Goal: Task Accomplishment & Management: Manage account settings

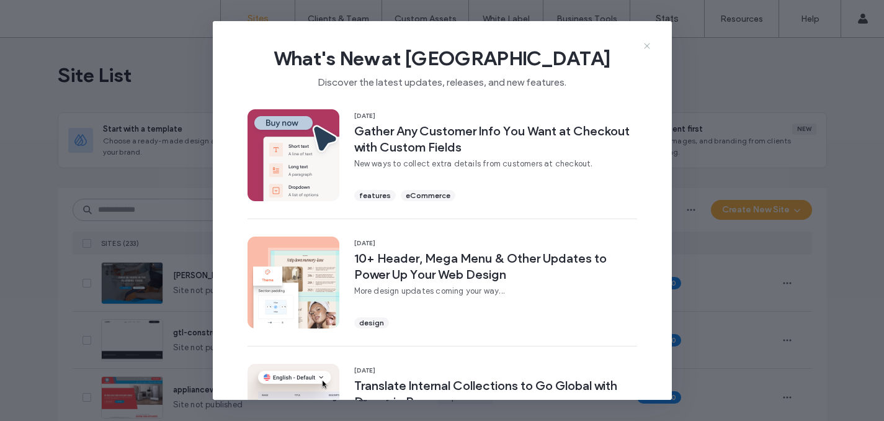
click at [646, 44] on icon at bounding box center [647, 46] width 10 height 10
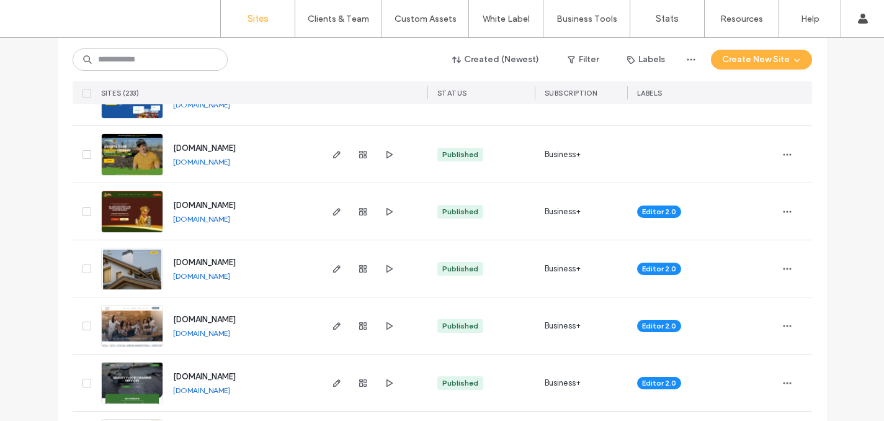
scroll to position [2928, 0]
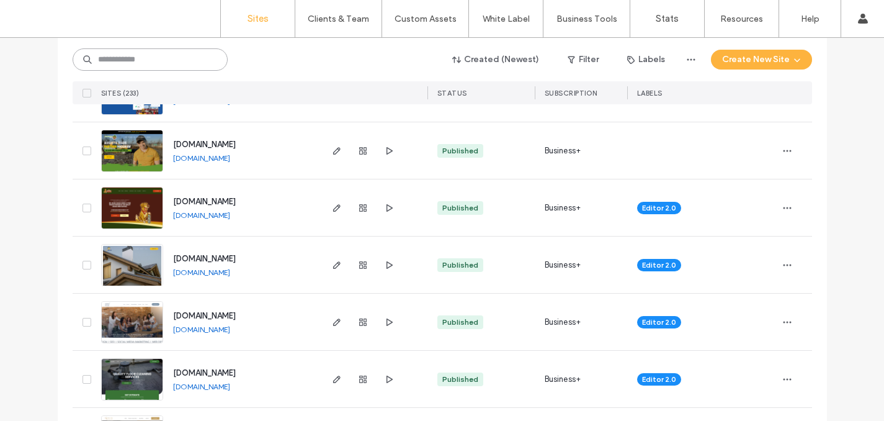
click at [115, 56] on input at bounding box center [150, 59] width 155 height 22
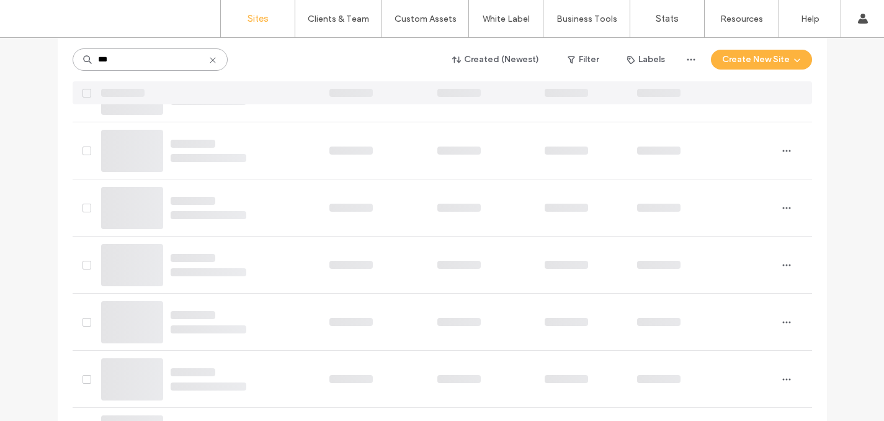
scroll to position [0, 0]
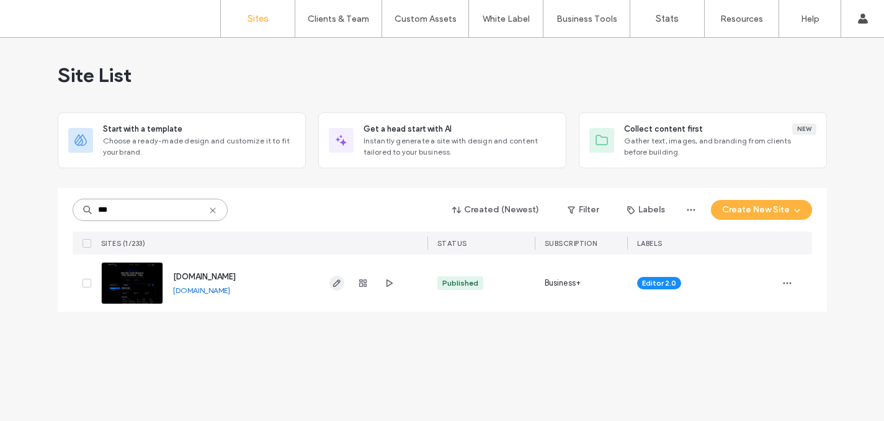
type input "***"
click at [333, 287] on icon "button" at bounding box center [337, 283] width 10 height 10
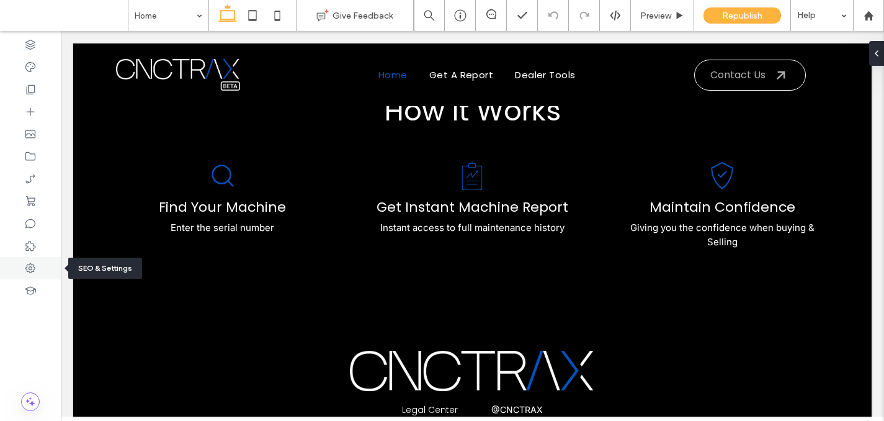
click at [23, 266] on div at bounding box center [30, 268] width 61 height 22
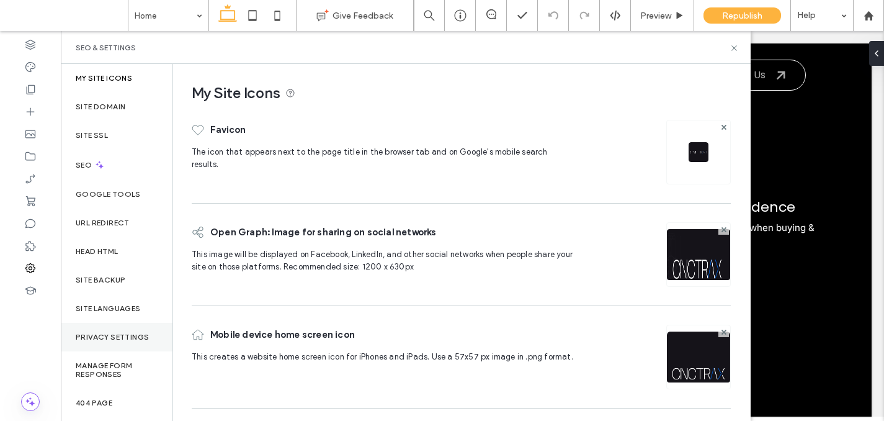
scroll to position [62, 0]
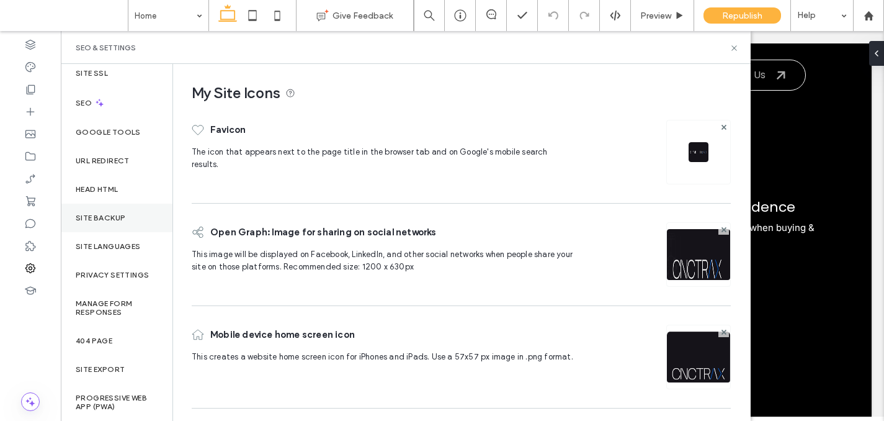
click at [96, 223] on div "Site Backup" at bounding box center [117, 217] width 112 height 29
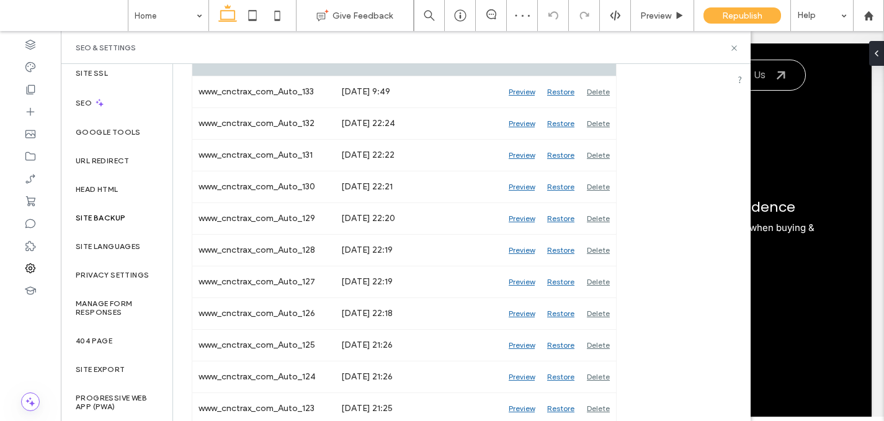
scroll to position [0, 0]
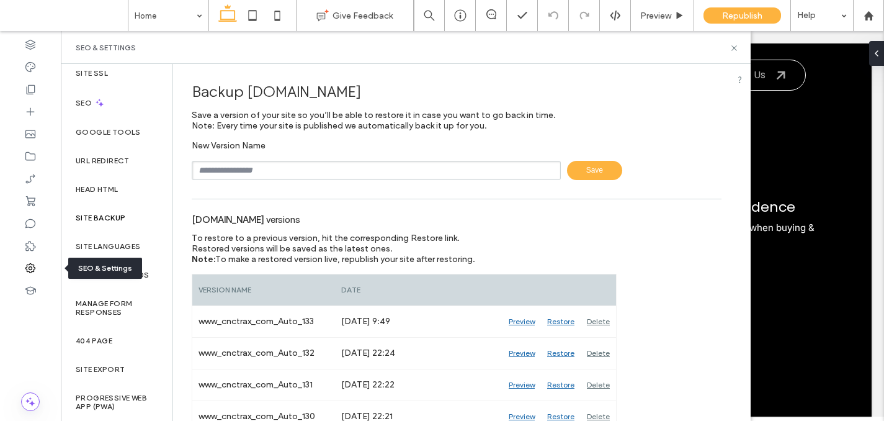
click at [34, 262] on icon at bounding box center [30, 268] width 12 height 12
click at [33, 270] on icon at bounding box center [30, 268] width 12 height 12
click at [81, 67] on div "Site SSL" at bounding box center [117, 73] width 112 height 29
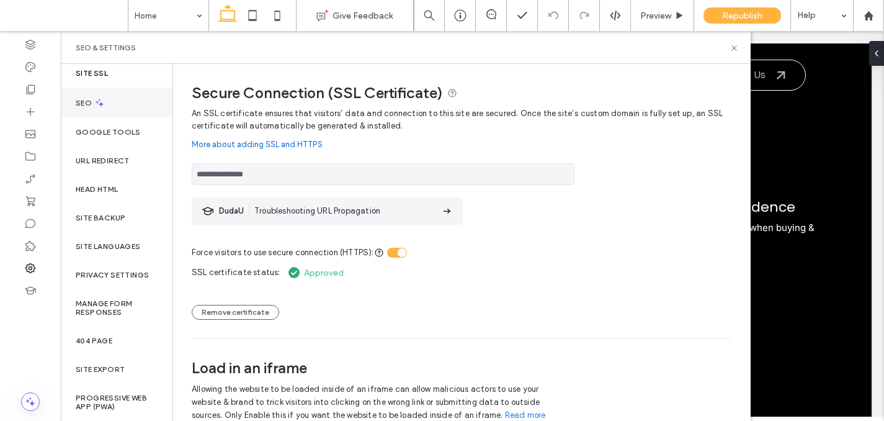
click at [82, 95] on div "SEO" at bounding box center [117, 102] width 112 height 30
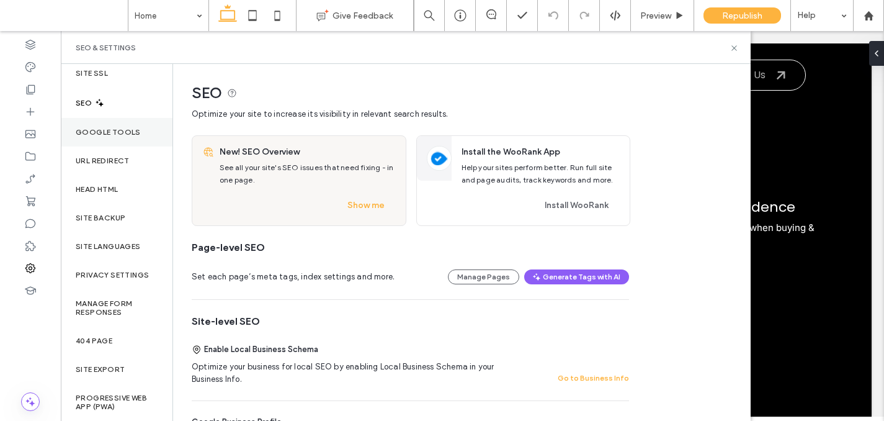
click at [89, 138] on div "Google Tools" at bounding box center [117, 132] width 112 height 29
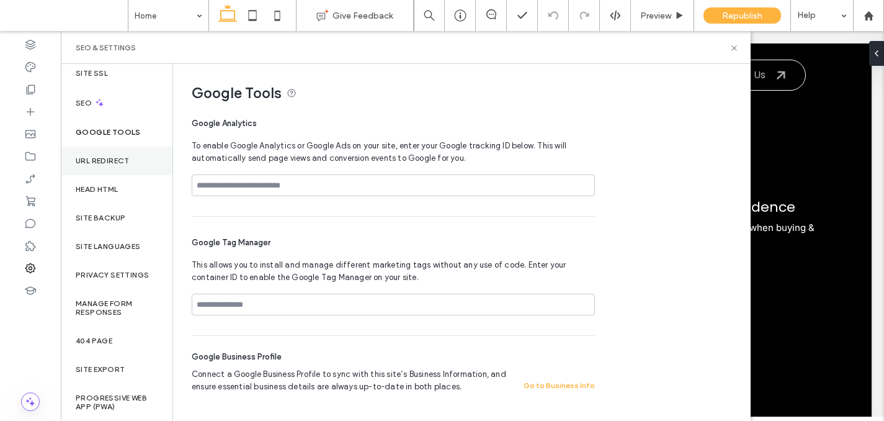
click at [96, 170] on div "URL Redirect" at bounding box center [117, 160] width 112 height 29
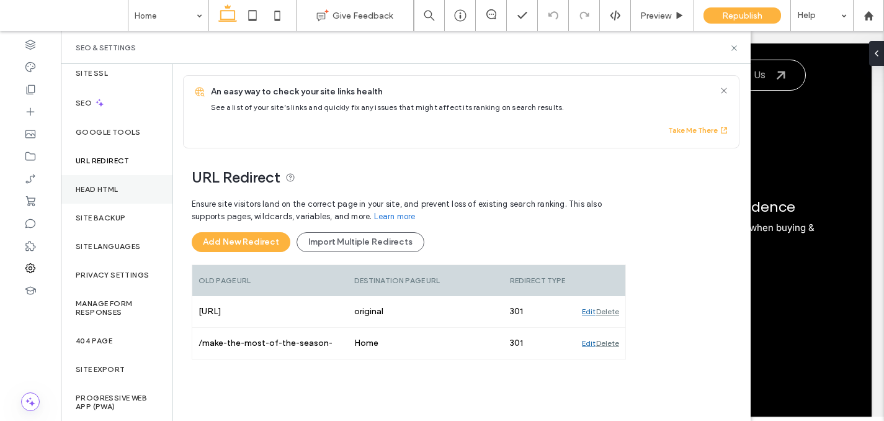
click at [99, 196] on div "Head HTML" at bounding box center [117, 189] width 112 height 29
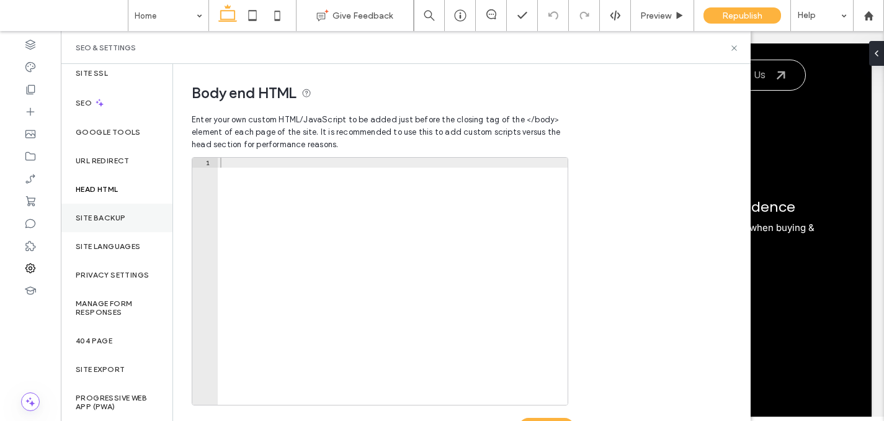
click at [102, 221] on label "Site Backup" at bounding box center [101, 217] width 50 height 9
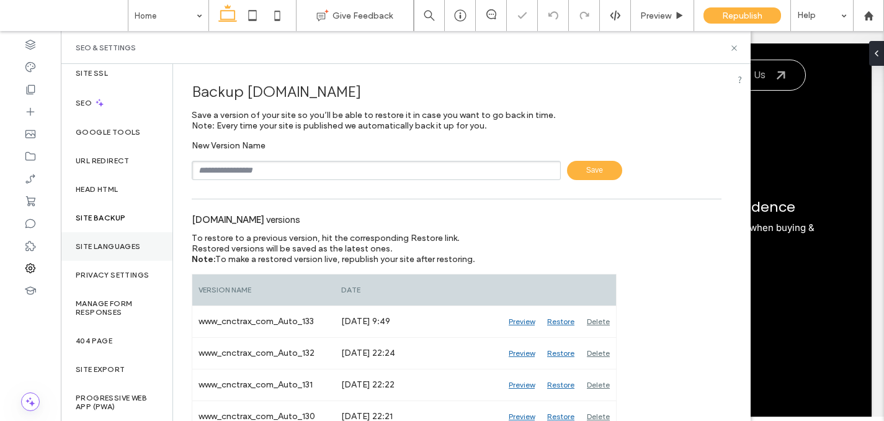
click at [107, 249] on label "Site Languages" at bounding box center [108, 246] width 65 height 9
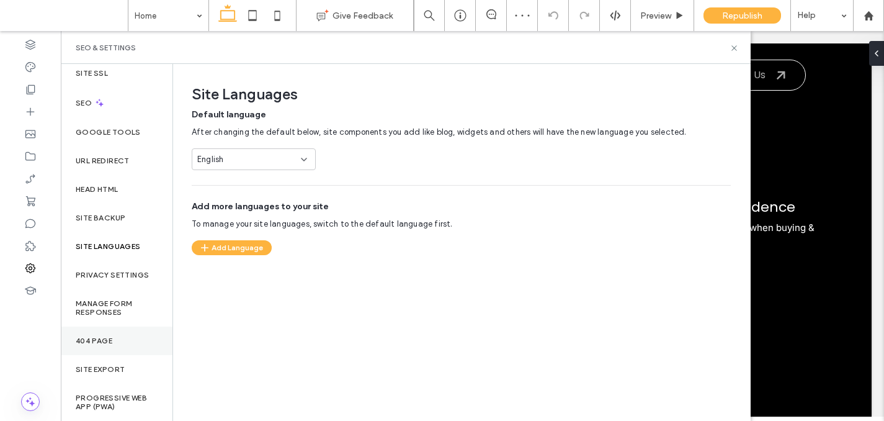
click at [94, 347] on div "404 Page" at bounding box center [117, 340] width 112 height 29
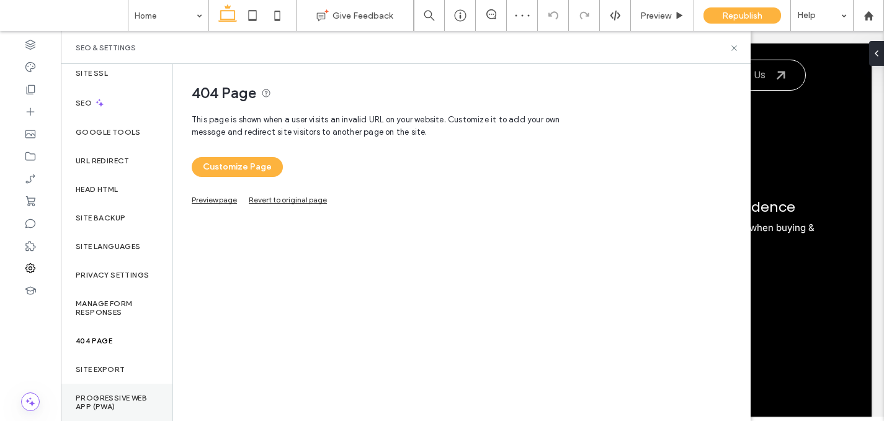
click at [94, 384] on div "Progressive Web App (PWA)" at bounding box center [117, 401] width 112 height 37
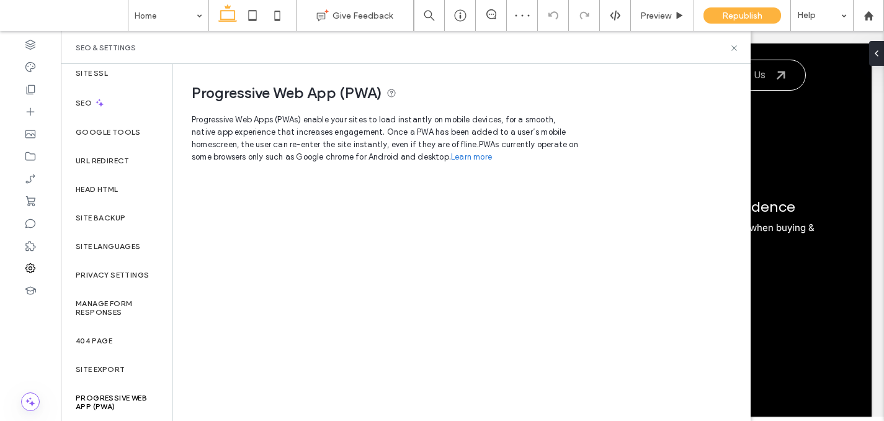
click at [100, 409] on label "Progressive Web App (PWA)" at bounding box center [117, 401] width 82 height 17
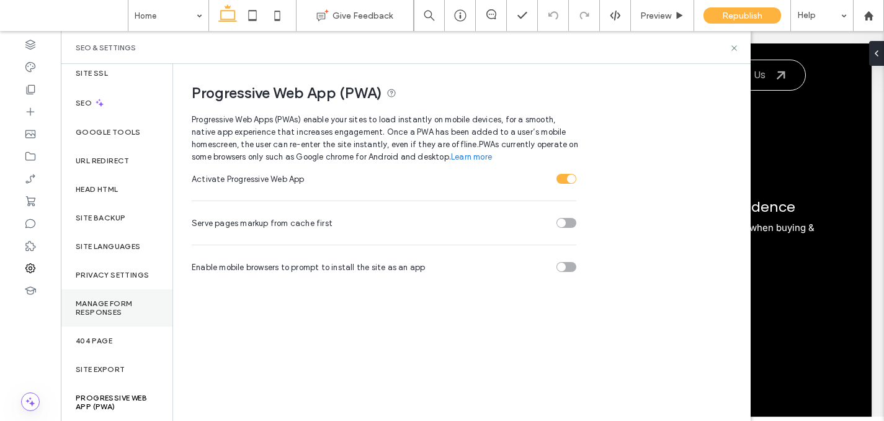
click at [97, 306] on label "Manage Form Responses" at bounding box center [117, 307] width 82 height 17
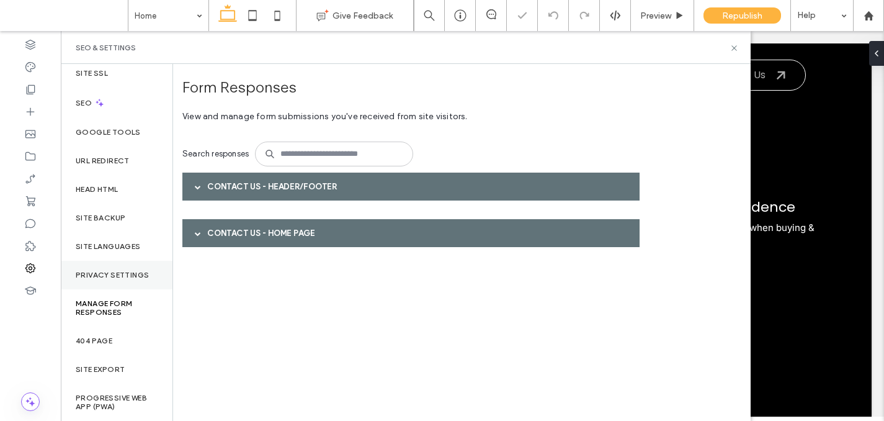
click at [98, 266] on div "Privacy Settings" at bounding box center [117, 275] width 112 height 29
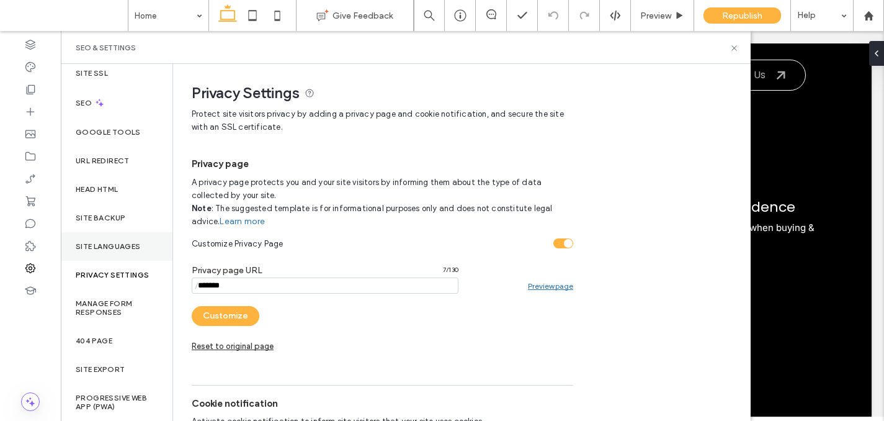
click at [140, 245] on label "Site Languages" at bounding box center [108, 246] width 65 height 9
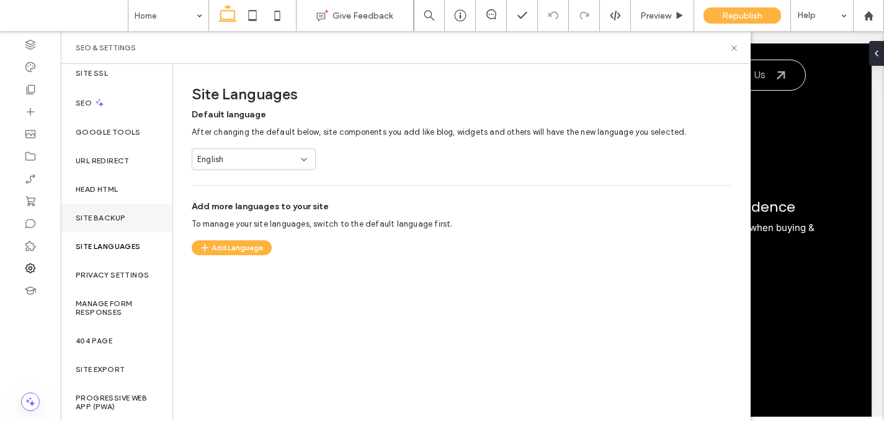
click at [128, 227] on div "Site Backup" at bounding box center [117, 217] width 112 height 29
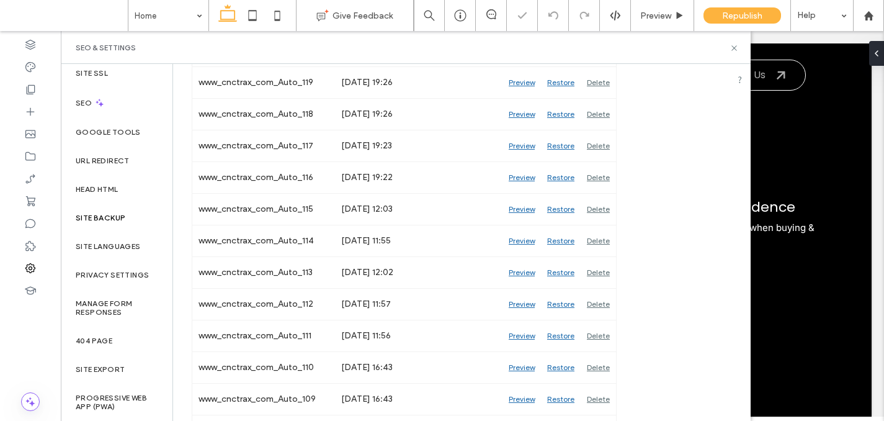
scroll to position [761, 0]
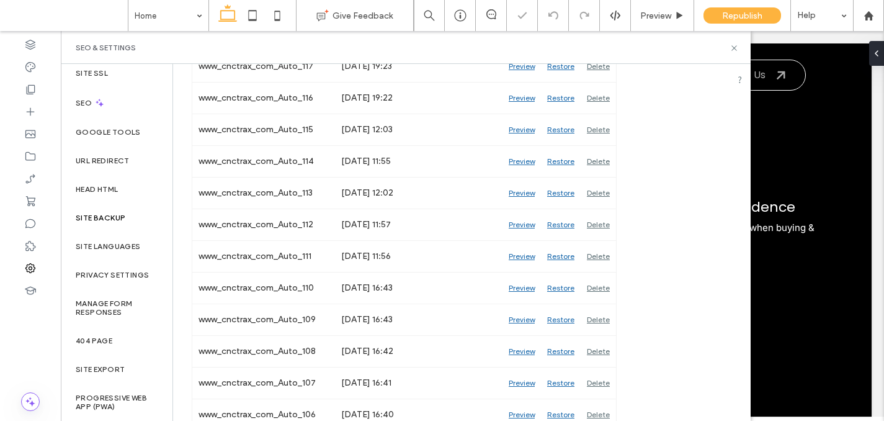
click at [139, 228] on div "Site Backup" at bounding box center [117, 217] width 112 height 29
click at [133, 191] on div "Head HTML" at bounding box center [117, 189] width 112 height 29
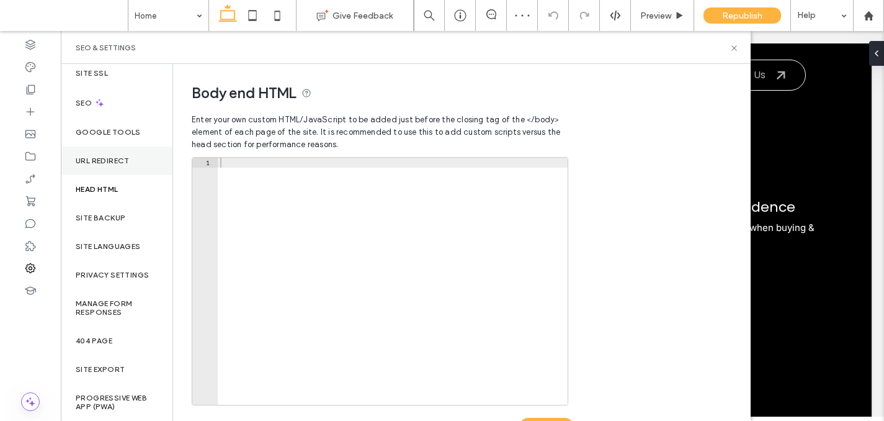
click at [128, 159] on label "URL Redirect" at bounding box center [103, 160] width 54 height 9
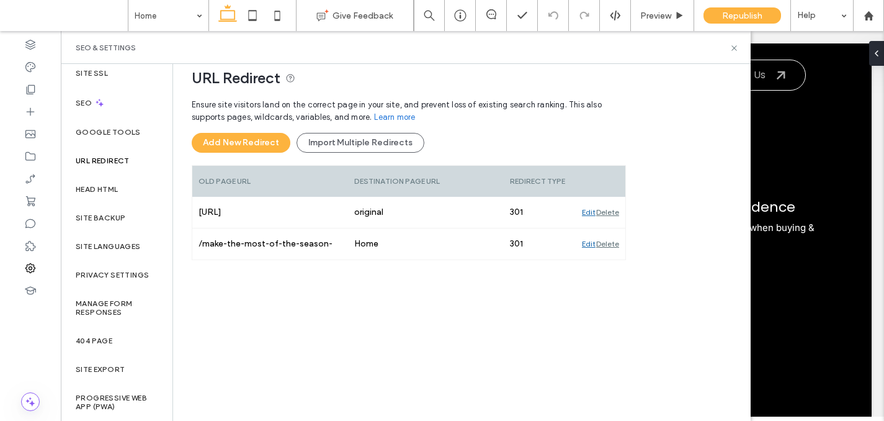
scroll to position [0, 0]
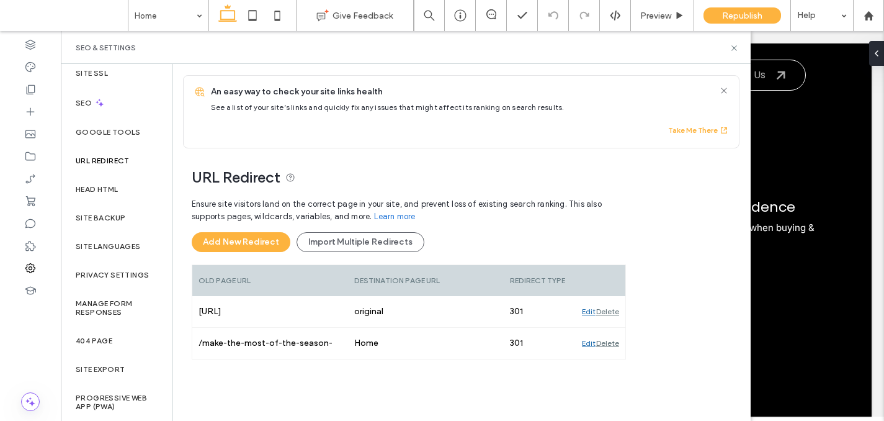
click at [101, 156] on label "URL Redirect" at bounding box center [103, 160] width 54 height 9
click at [100, 123] on div "Google Tools" at bounding box center [117, 132] width 112 height 29
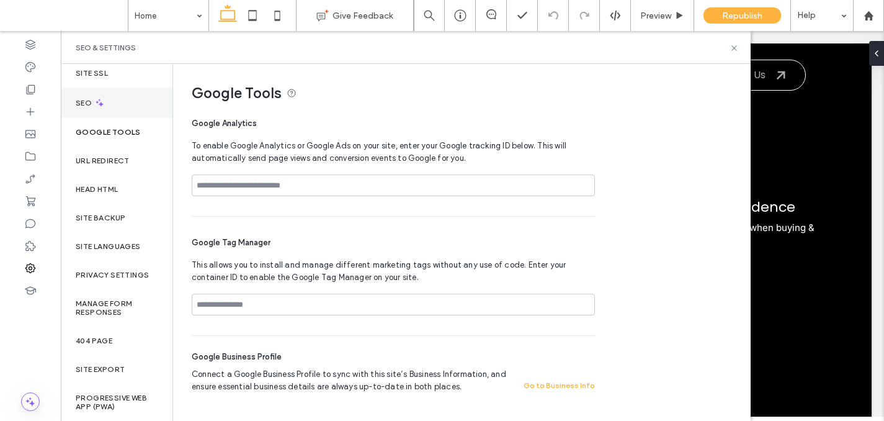
click at [112, 110] on div "SEO" at bounding box center [117, 102] width 112 height 30
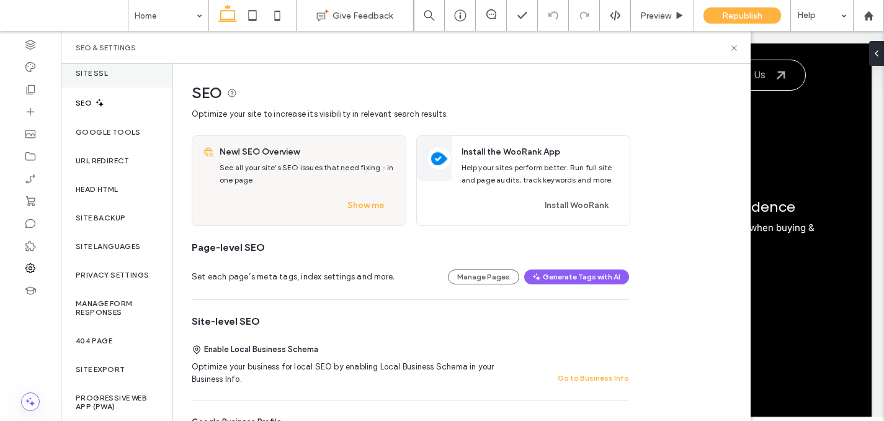
click at [112, 69] on div "Site SSL" at bounding box center [117, 73] width 112 height 29
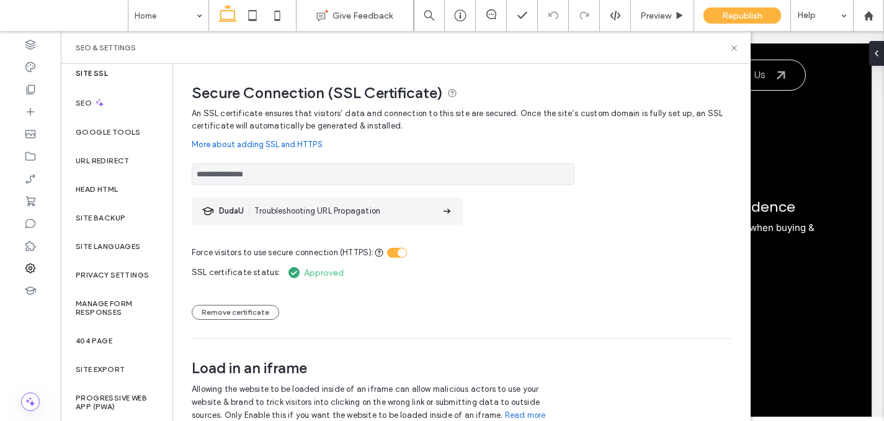
click at [111, 86] on div "Site SSL" at bounding box center [117, 73] width 112 height 29
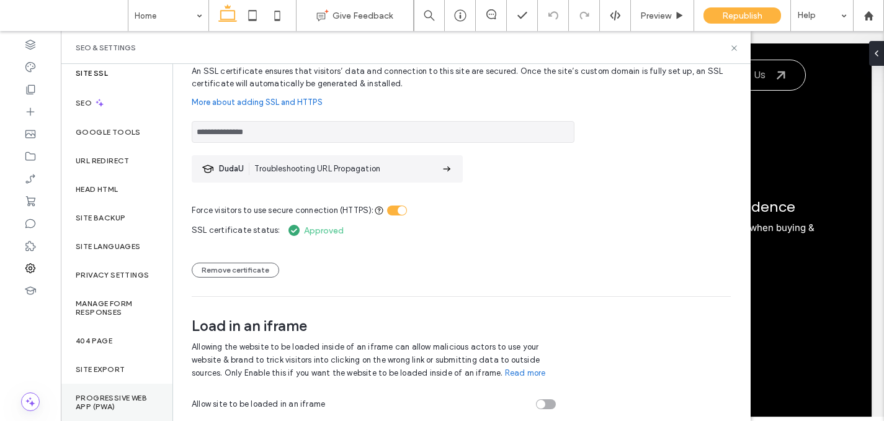
click at [105, 395] on label "Progressive Web App (PWA)" at bounding box center [117, 401] width 82 height 17
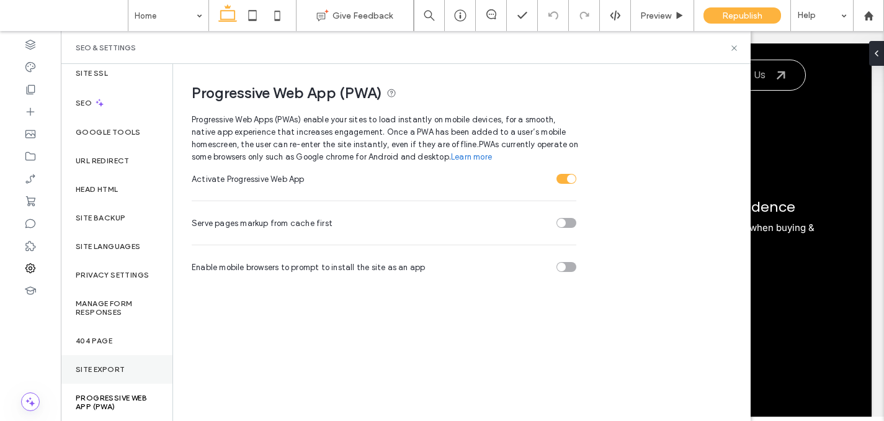
click at [123, 367] on label "Site Export" at bounding box center [100, 369] width 49 height 9
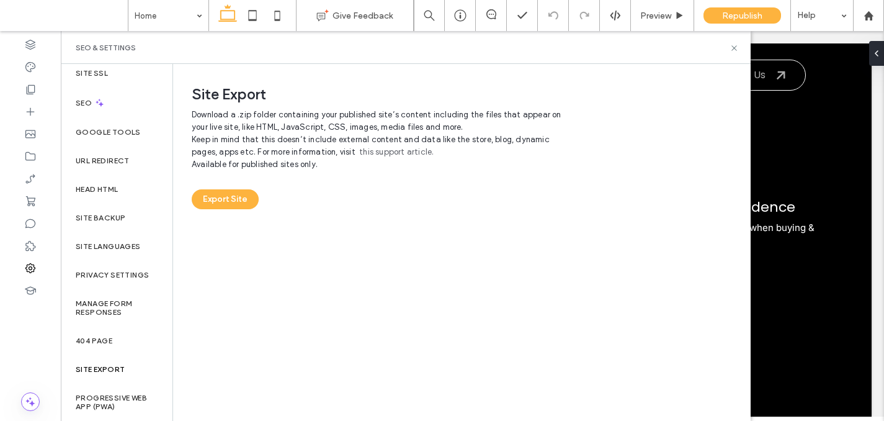
click at [103, 356] on div "Site Export" at bounding box center [117, 369] width 112 height 29
click at [103, 338] on label "404 Page" at bounding box center [94, 340] width 37 height 9
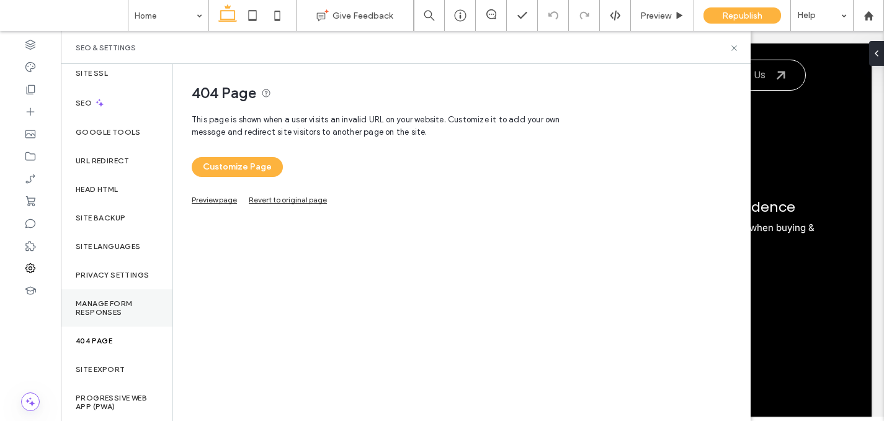
click at [107, 312] on label "Manage Form Responses" at bounding box center [117, 307] width 82 height 17
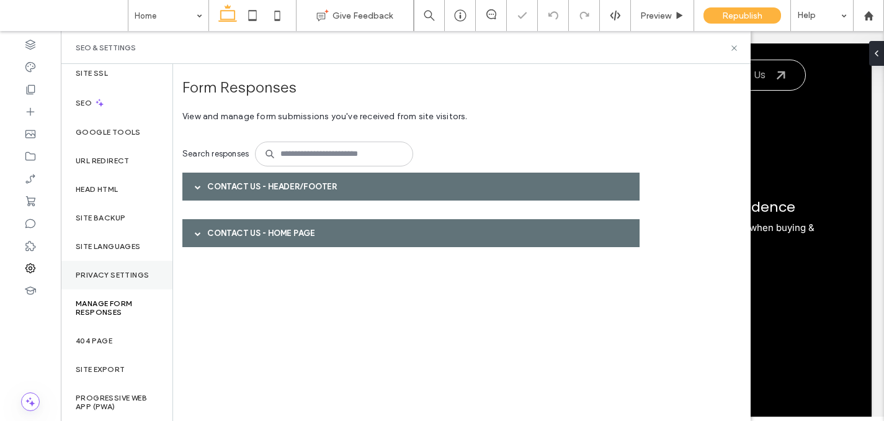
click at [106, 276] on label "Privacy Settings" at bounding box center [112, 274] width 73 height 9
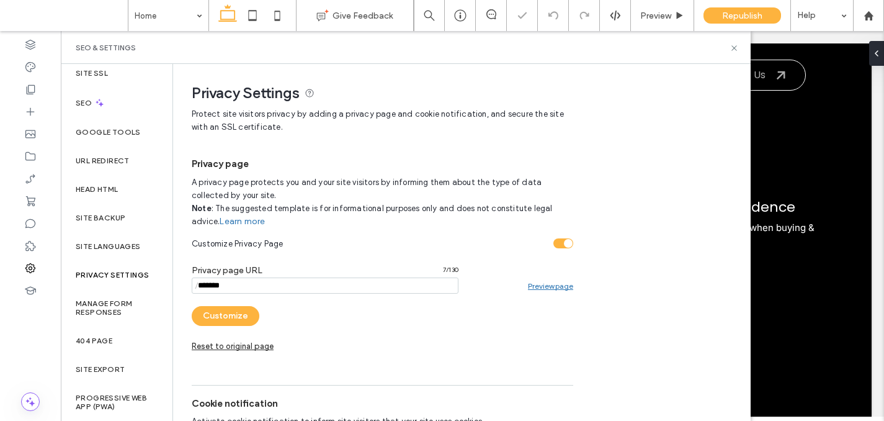
scroll to position [182, 0]
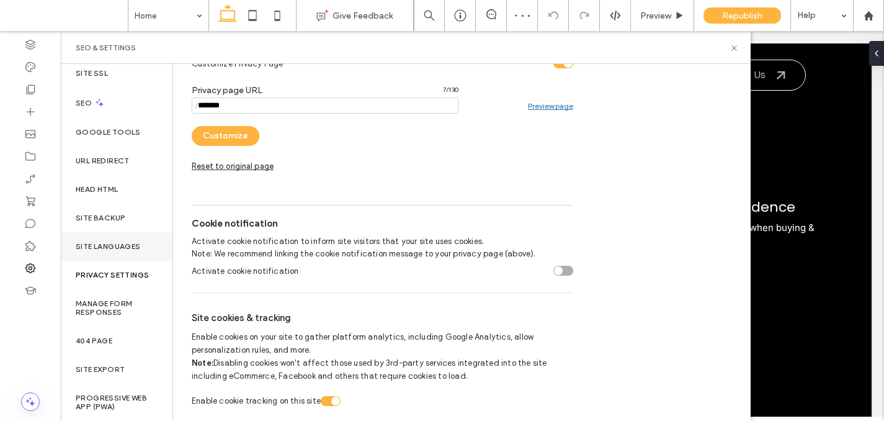
click at [140, 255] on div "Site Languages" at bounding box center [117, 246] width 112 height 29
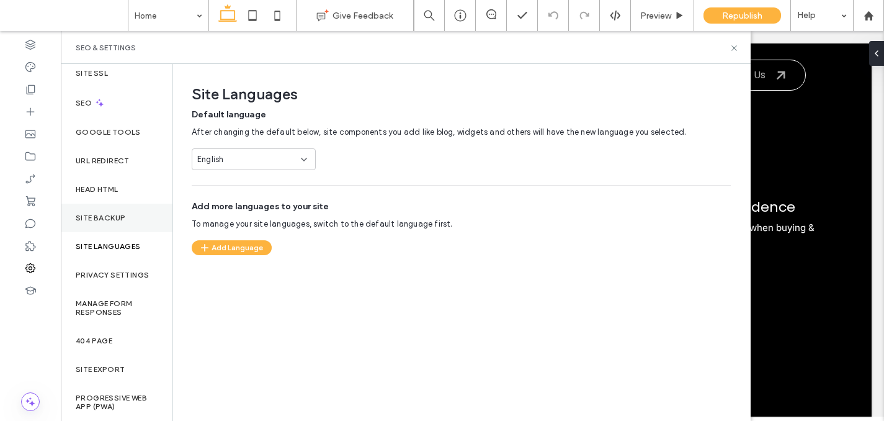
click at [112, 223] on div "Site Backup" at bounding box center [117, 217] width 112 height 29
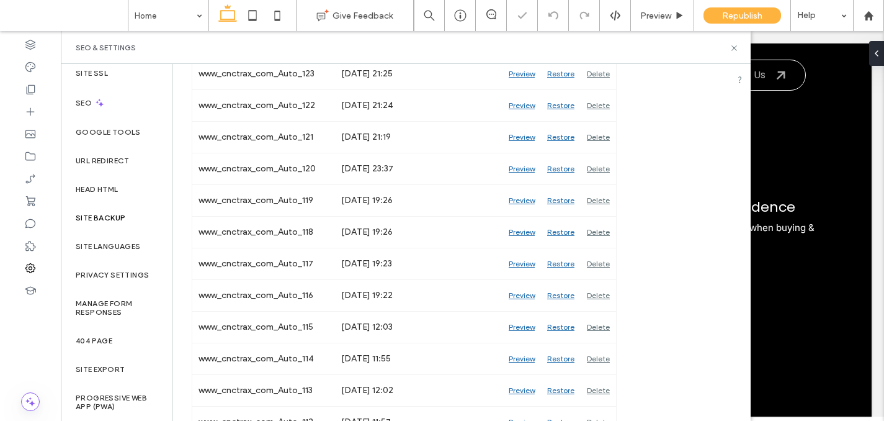
scroll to position [754, 0]
click at [99, 180] on div "Head HTML" at bounding box center [117, 189] width 112 height 29
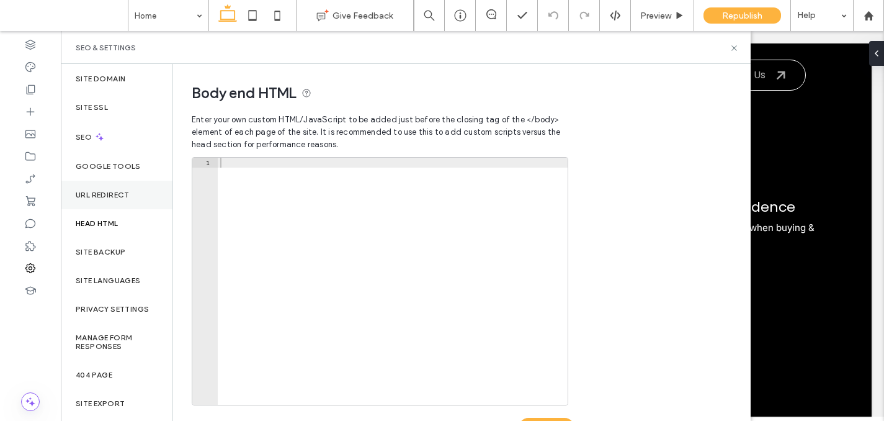
scroll to position [0, 0]
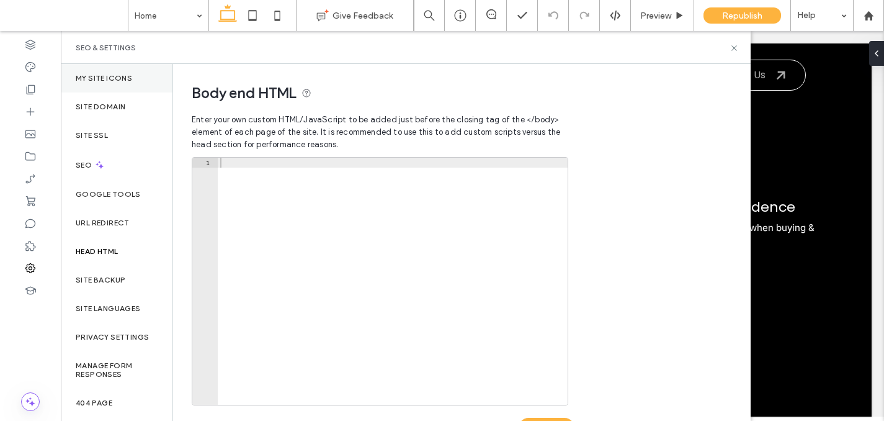
click at [105, 74] on label "My Site Icons" at bounding box center [104, 78] width 56 height 9
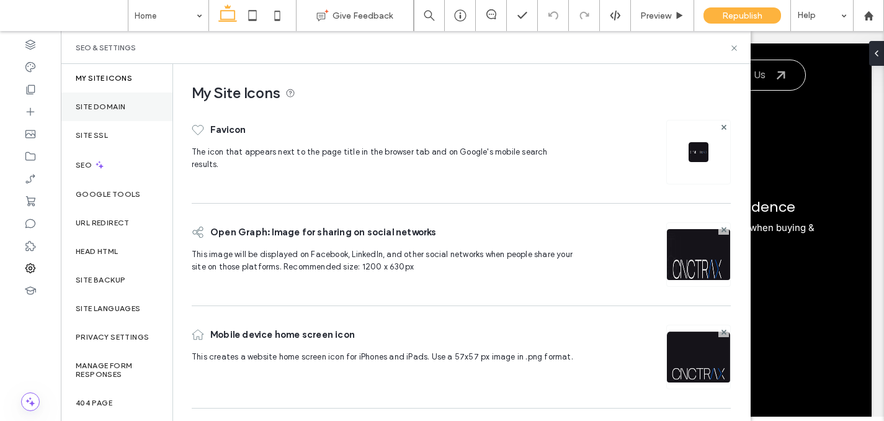
click at [140, 102] on div "Site Domain" at bounding box center [117, 106] width 112 height 29
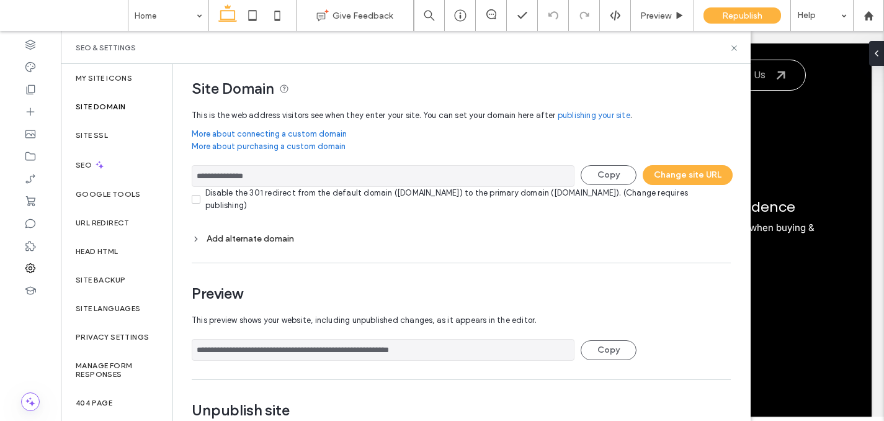
scroll to position [49, 0]
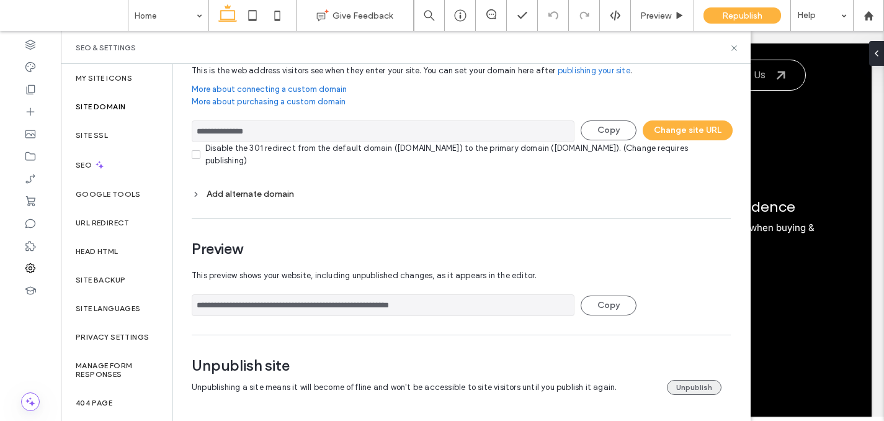
click at [681, 387] on button "Unpublish" at bounding box center [694, 387] width 55 height 15
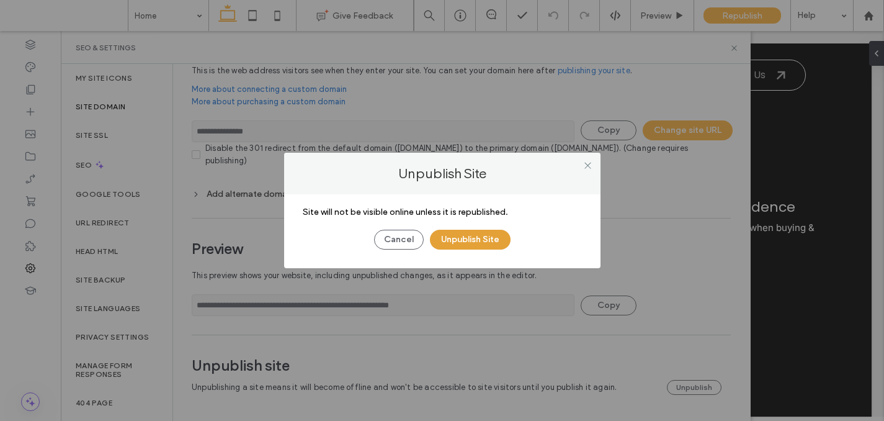
click at [477, 239] on button "Unpublish Site" at bounding box center [470, 239] width 81 height 20
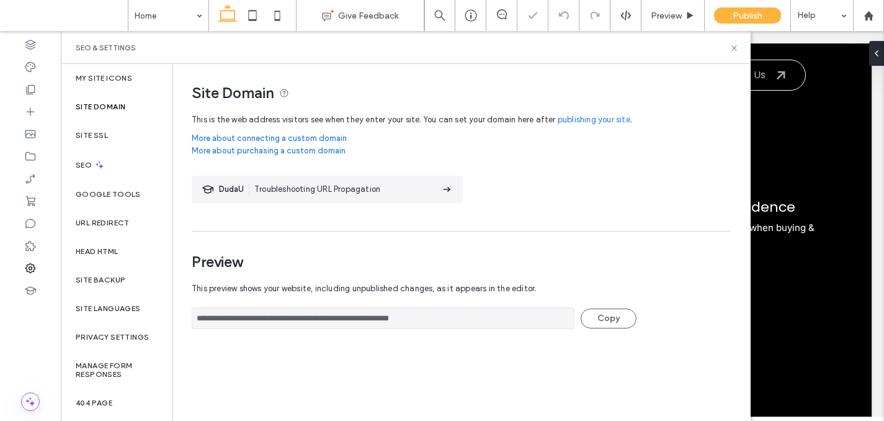
scroll to position [0, 0]
click at [734, 49] on icon at bounding box center [733, 47] width 9 height 9
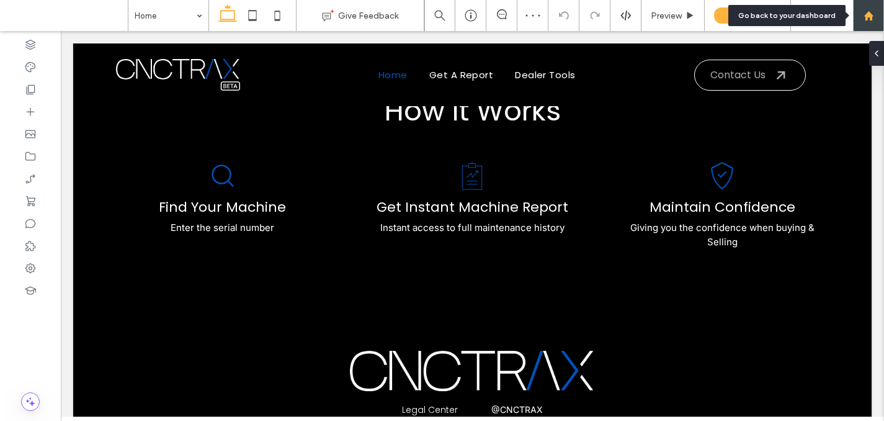
click at [862, 17] on div at bounding box center [868, 16] width 30 height 11
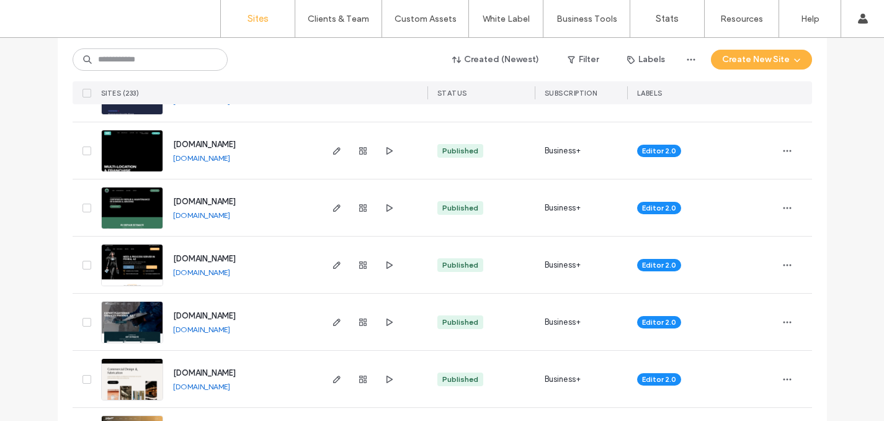
scroll to position [4158, 0]
